Goal: Information Seeking & Learning: Learn about a topic

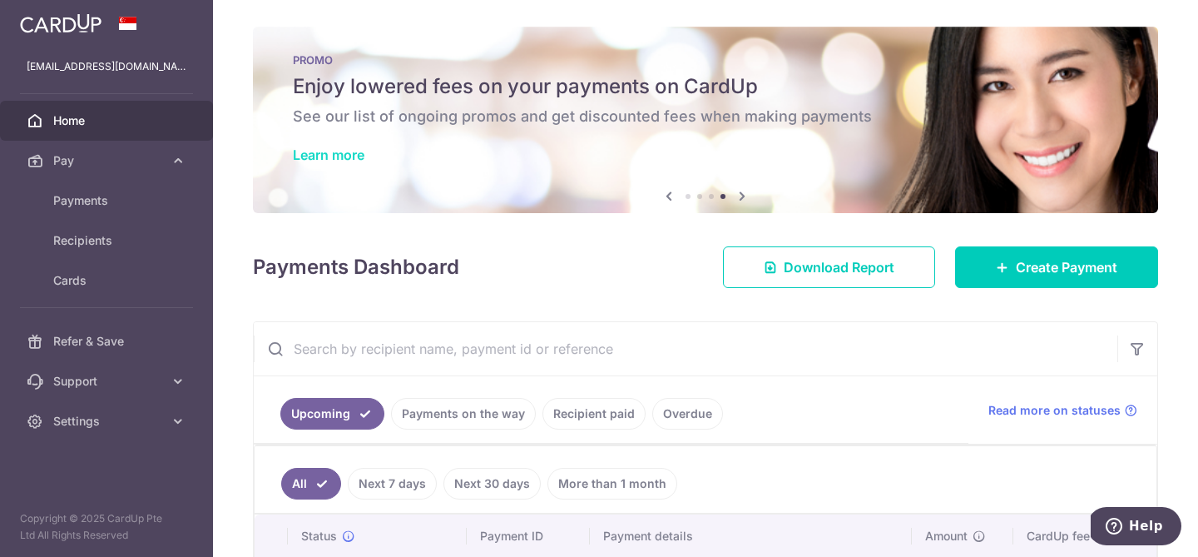
click at [359, 158] on link "Learn more" at bounding box center [329, 154] width 72 height 17
